Goal: Information Seeking & Learning: Find specific fact

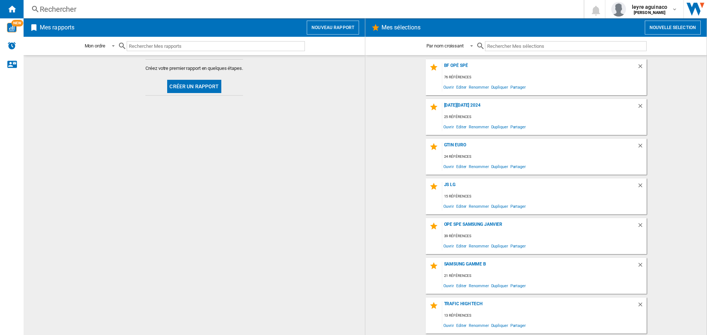
click at [177, 7] on div "Rechercher" at bounding box center [302, 9] width 525 height 10
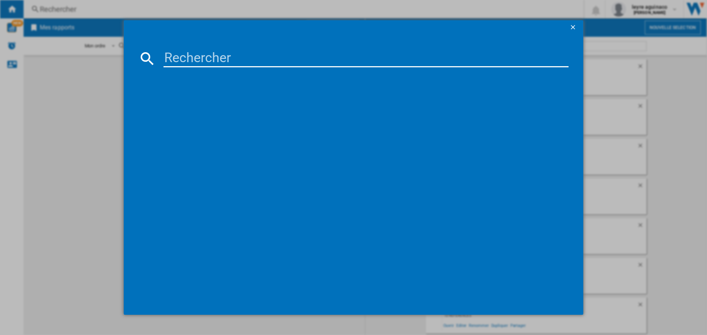
click at [178, 65] on input at bounding box center [365, 59] width 405 height 18
paste input "[CREDIT_CARD_NUMBER]"
type input "[CREDIT_CARD_NUMBER]"
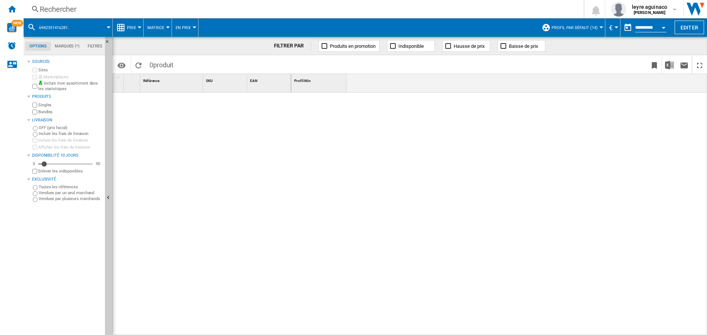
click at [73, 11] on div "Rechercher" at bounding box center [302, 9] width 525 height 10
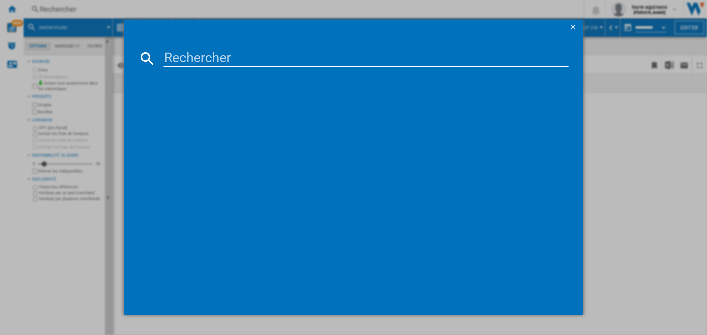
click at [205, 54] on input at bounding box center [365, 59] width 405 height 18
paste input "[CREDIT_CARD_NUMBER]"
type input "[CREDIT_CARD_NUMBER]"
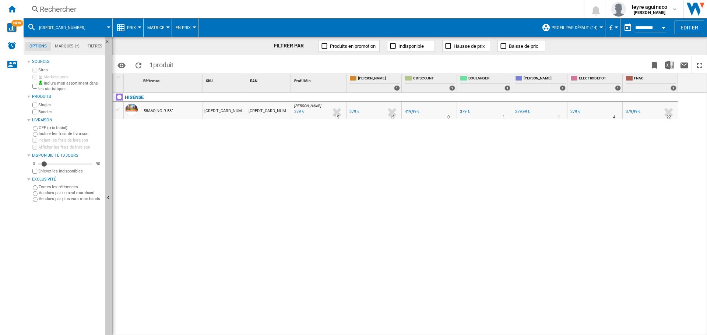
click at [466, 112] on div "0.0 % 379 € % N/A" at bounding box center [468, 117] width 18 height 18
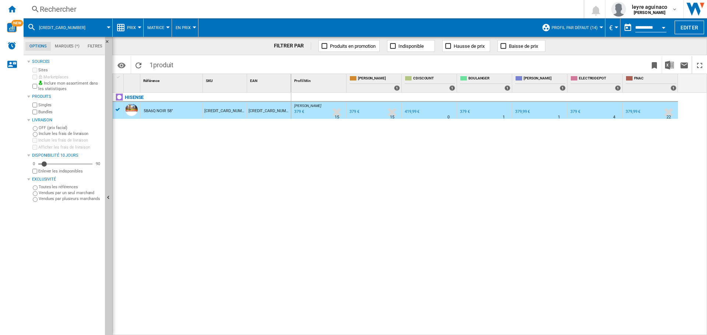
click at [461, 112] on div "379 €" at bounding box center [465, 111] width 10 height 5
